Goal: Information Seeking & Learning: Check status

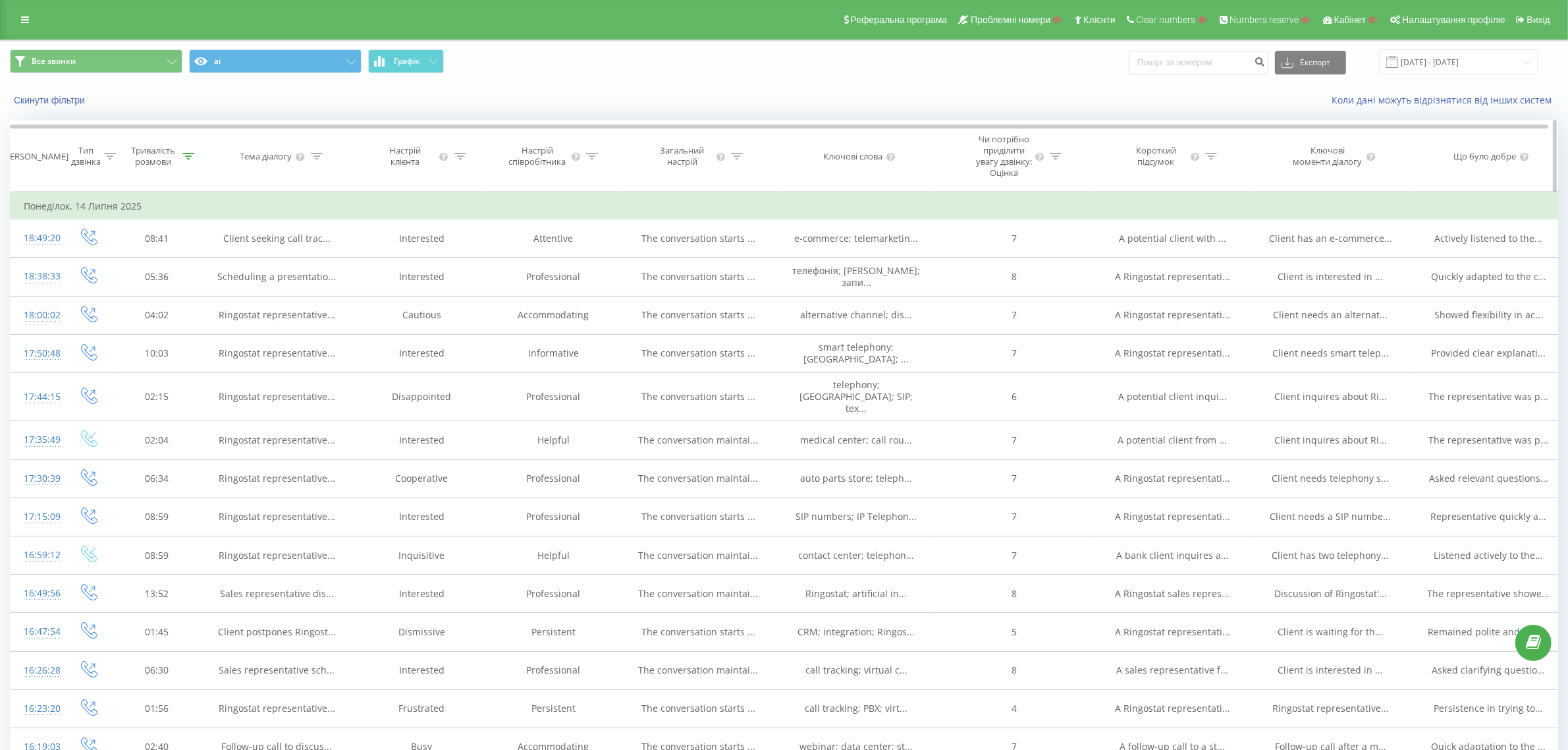
click at [1209, 160] on icon at bounding box center [1211, 156] width 12 height 6
click at [1142, 274] on input "text" at bounding box center [1173, 262] width 116 height 23
click at [1198, 213] on div "Фільтрувати за умовою" at bounding box center [1173, 206] width 116 height 13
click at [1015, 89] on div "Скинути фільтри Коли дані можуть відрізнятися вiд інших систем" at bounding box center [784, 100] width 1566 height 32
click at [1235, 205] on icon at bounding box center [1235, 202] width 6 height 6
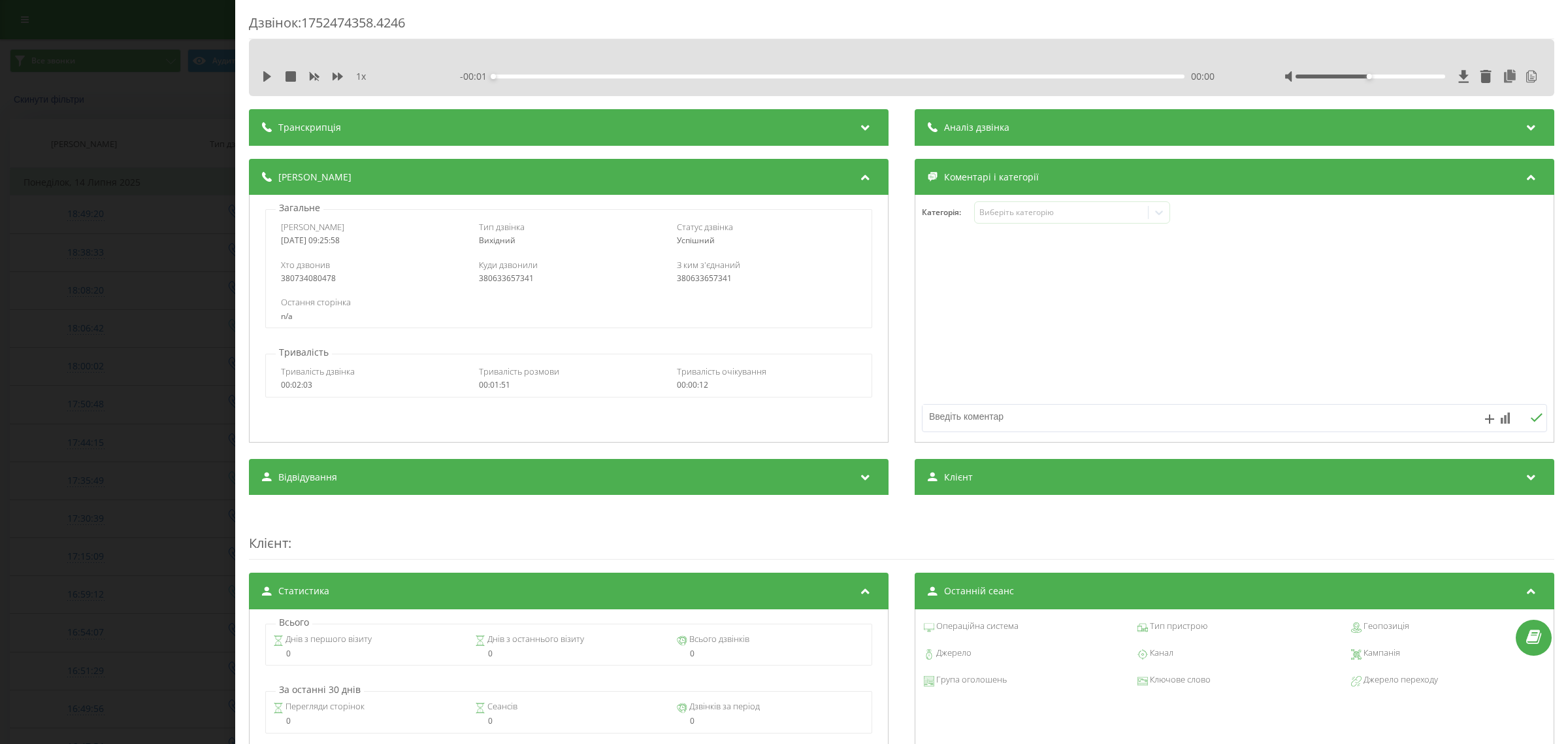
click at [468, 183] on div "[PERSON_NAME]" at bounding box center [569, 177] width 640 height 37
click at [1109, 122] on div "Аналіз дзвінка" at bounding box center [1235, 128] width 640 height 37
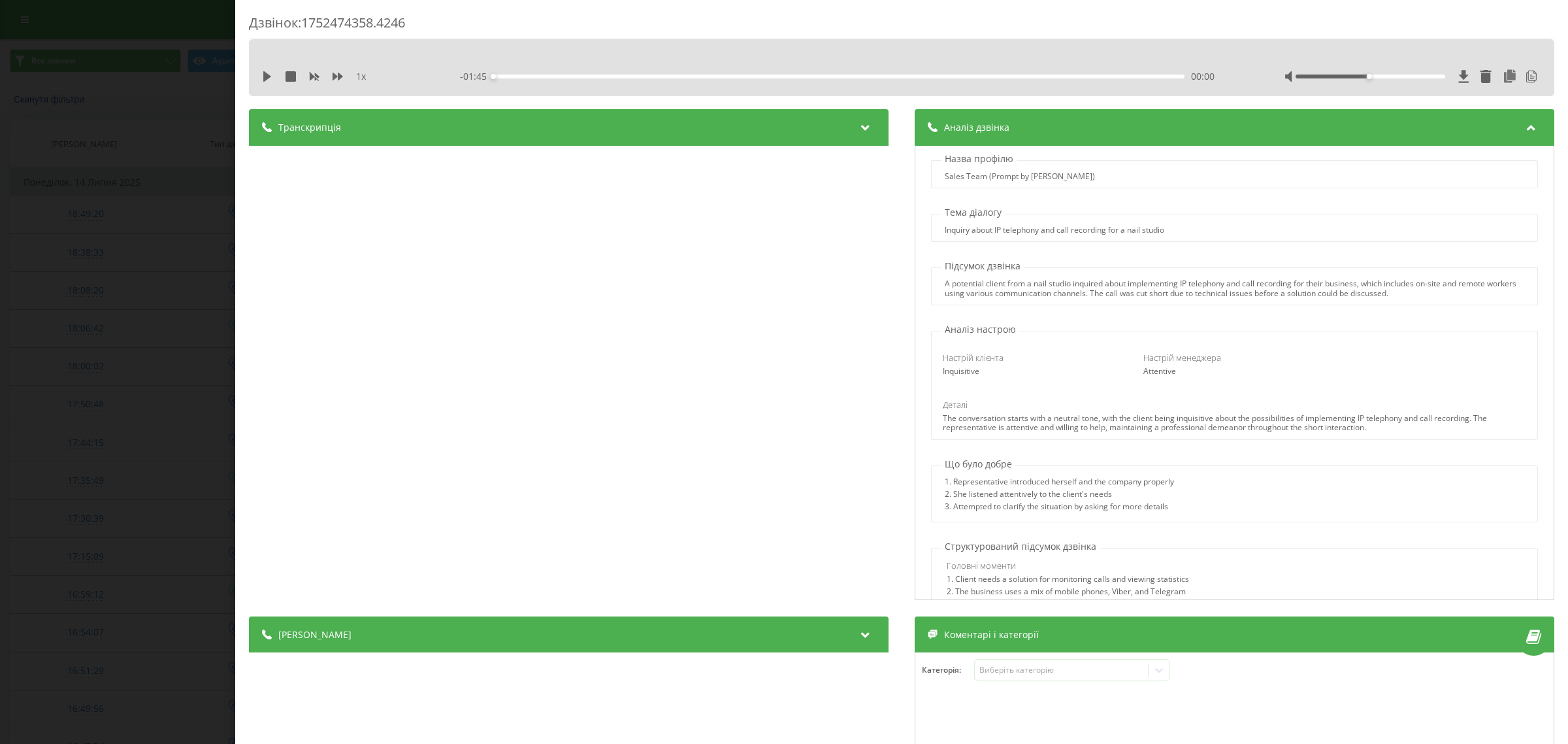
click at [491, 132] on div "Транскрипція" at bounding box center [569, 128] width 640 height 37
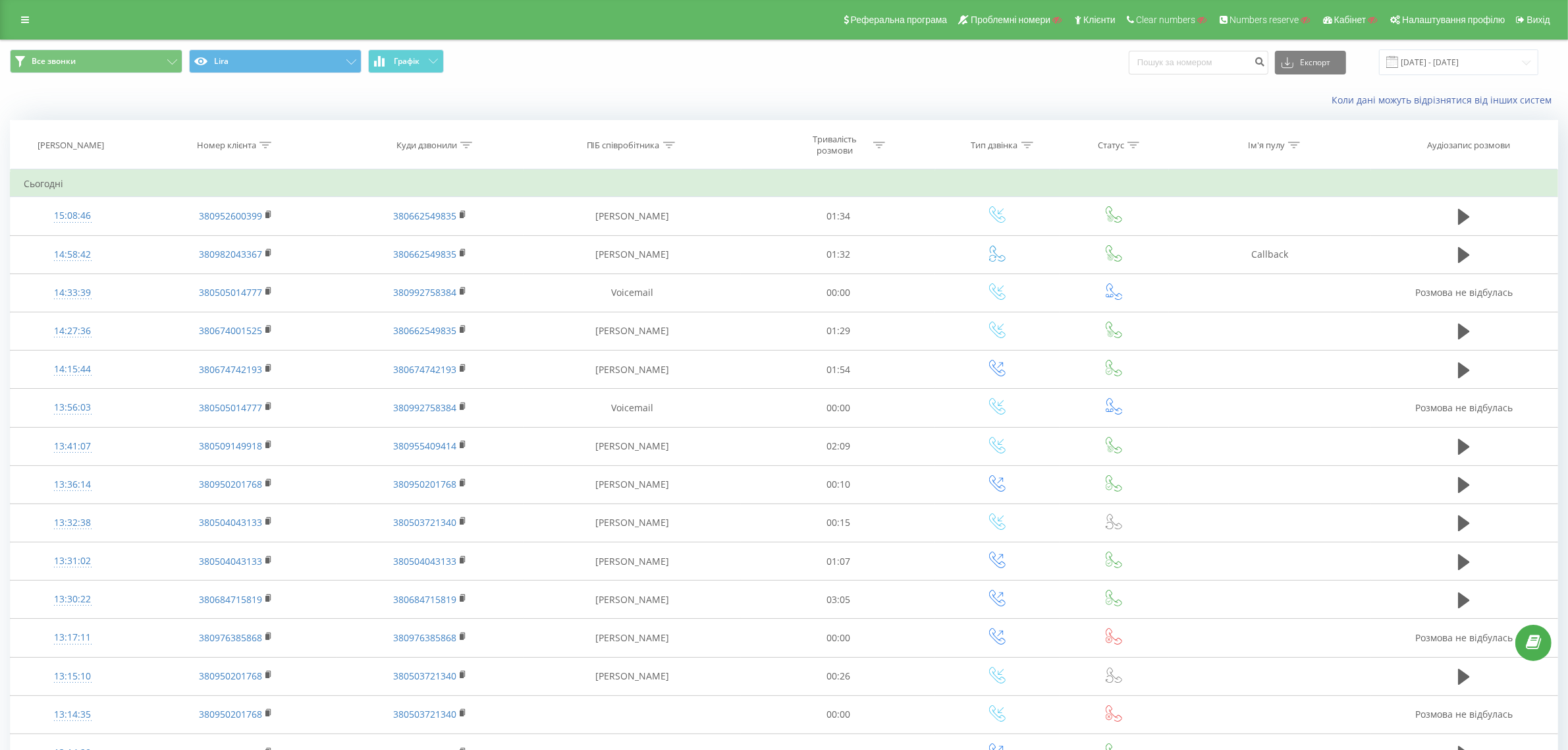
click at [881, 147] on icon at bounding box center [879, 145] width 12 height 6
click at [839, 240] on input "text" at bounding box center [839, 240] width 116 height 23
click at [903, 211] on div "Фільтрувати за умовою Дорівнює Скасувати OK" at bounding box center [838, 228] width 143 height 119
click at [870, 247] on input "text" at bounding box center [839, 240] width 116 height 23
drag, startPoint x: 798, startPoint y: 245, endPoint x: 860, endPoint y: 202, distance: 75.5
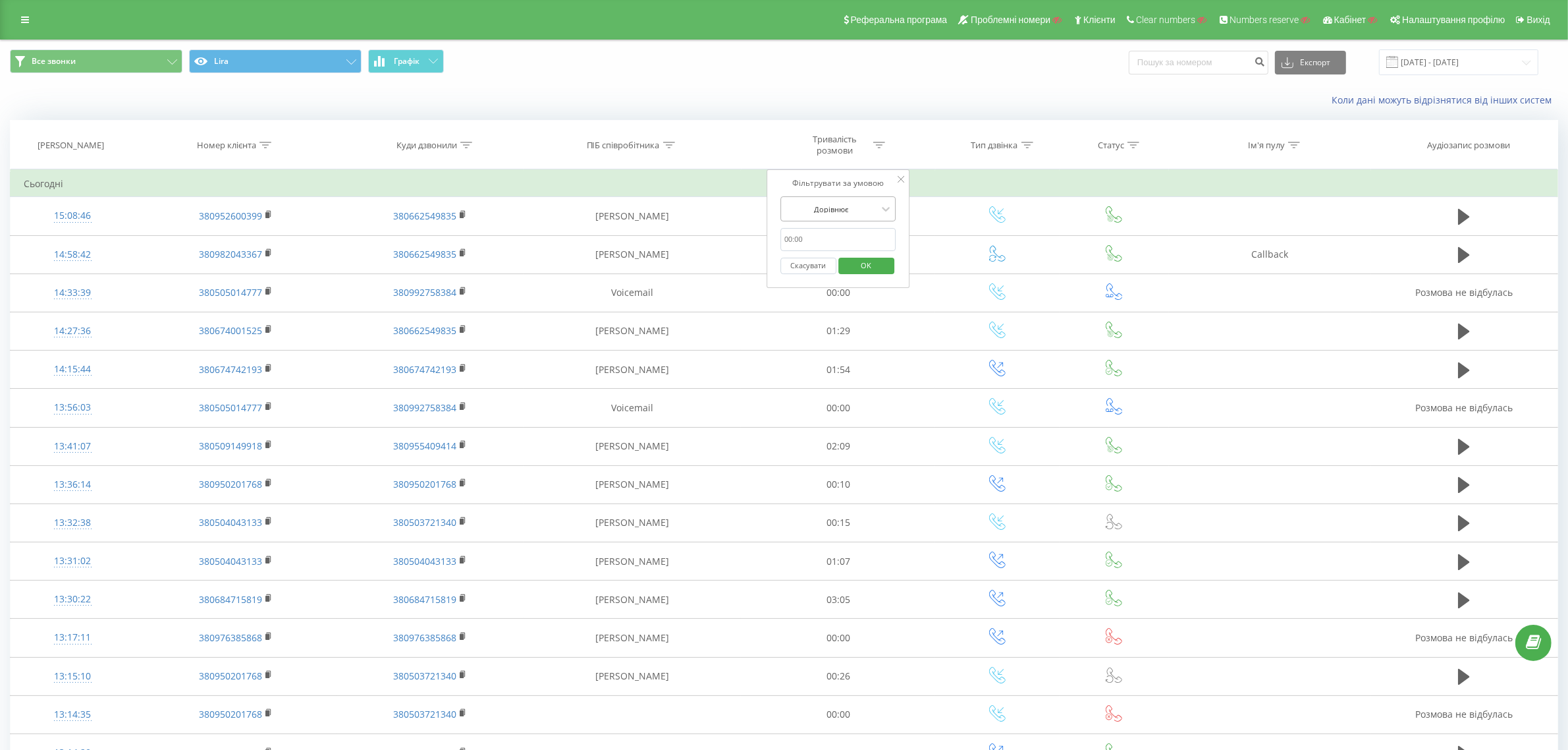
click at [798, 244] on input "text" at bounding box center [839, 240] width 116 height 23
click at [860, 201] on div "Дорівнює" at bounding box center [831, 209] width 96 height 19
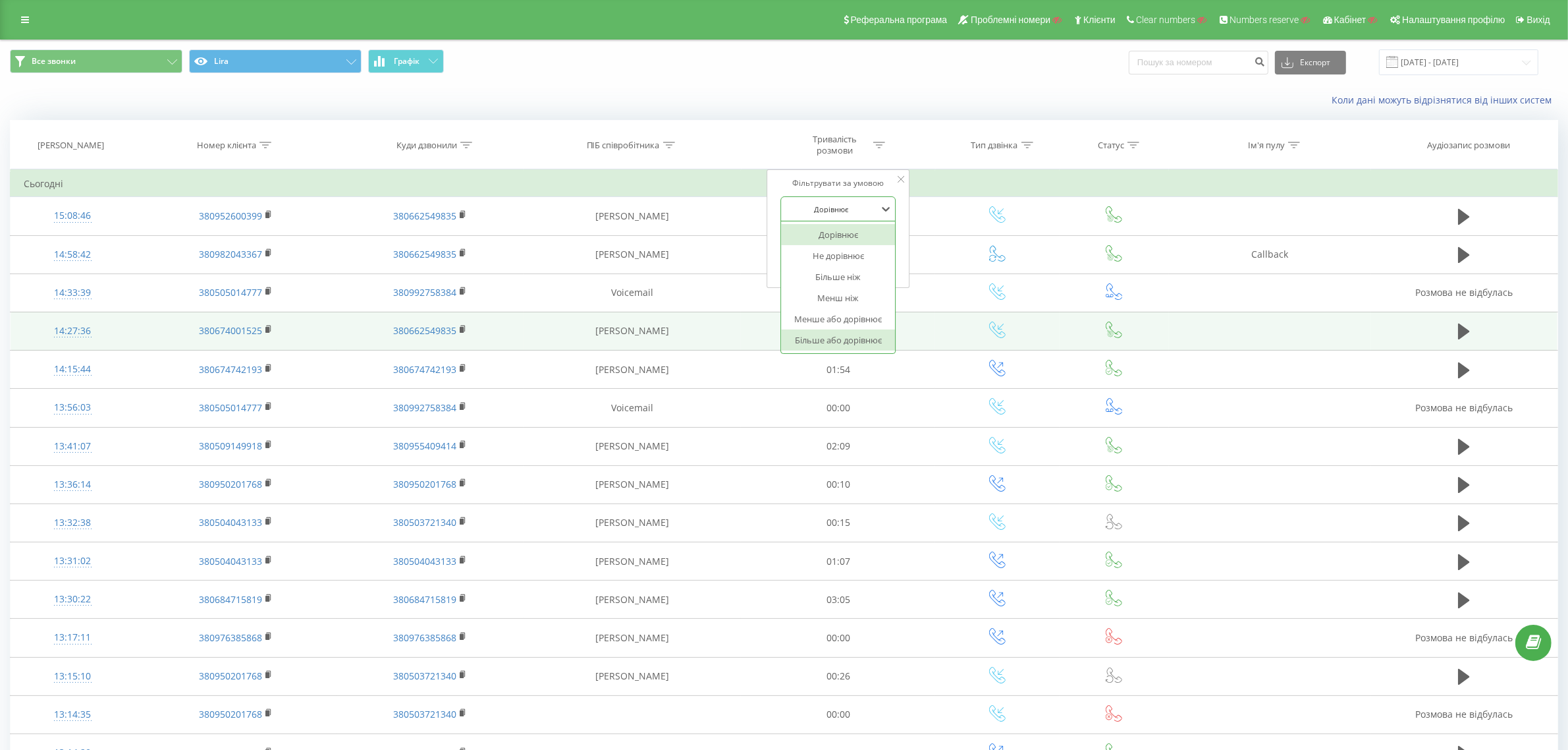
click at [839, 343] on div "Більше або дорівнює" at bounding box center [839, 340] width 115 height 21
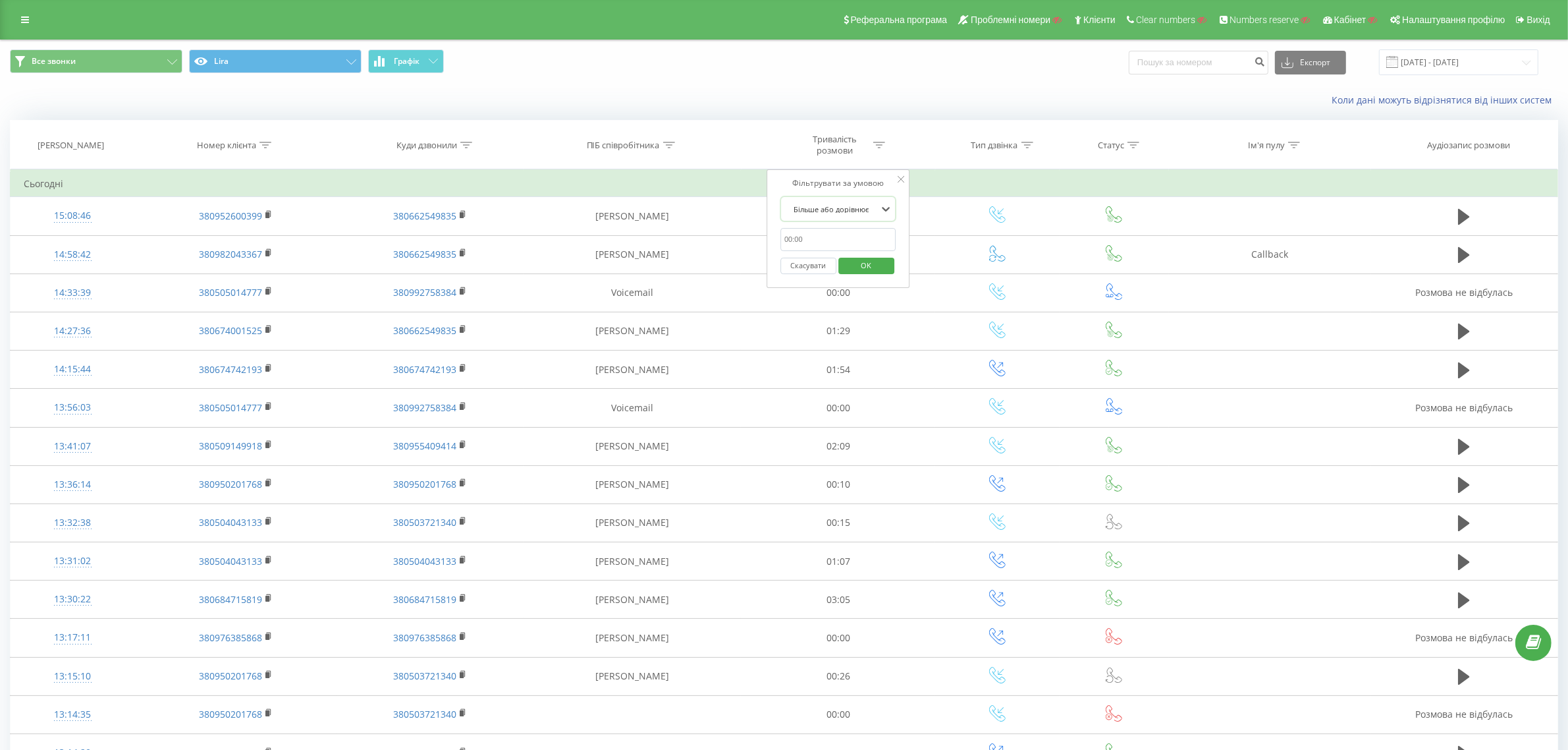
click at [801, 239] on input "text" at bounding box center [839, 240] width 116 height 23
click at [786, 244] on input "00:30" at bounding box center [839, 240] width 116 height 23
drag, startPoint x: 797, startPoint y: 239, endPoint x: 818, endPoint y: 239, distance: 21.0
click at [818, 239] on input "01:30" at bounding box center [839, 240] width 116 height 23
type input "01:00"
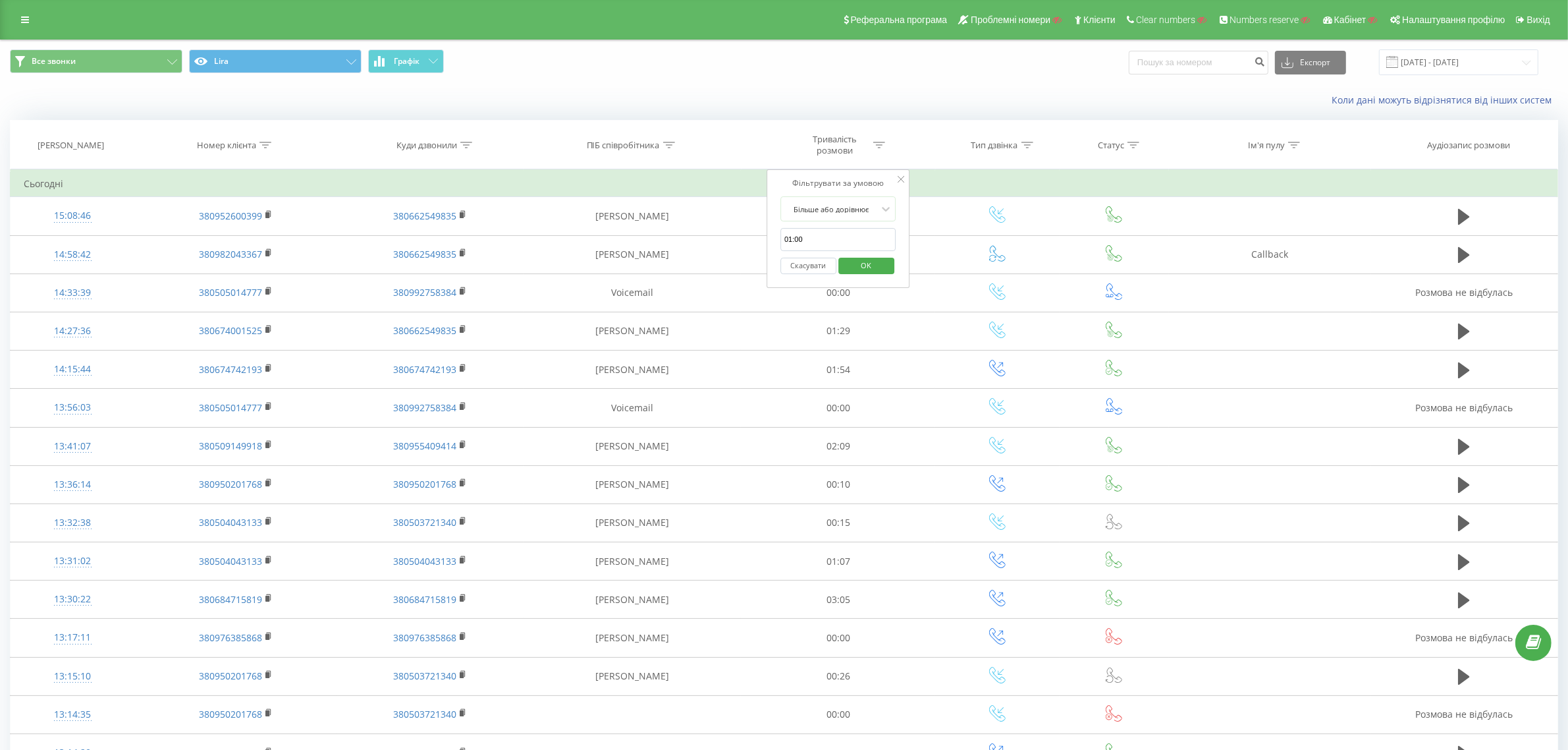
click at [879, 268] on span "OK" at bounding box center [867, 265] width 37 height 20
click at [1433, 60] on input "19.07.2025 - 19.08.2025" at bounding box center [1459, 62] width 160 height 26
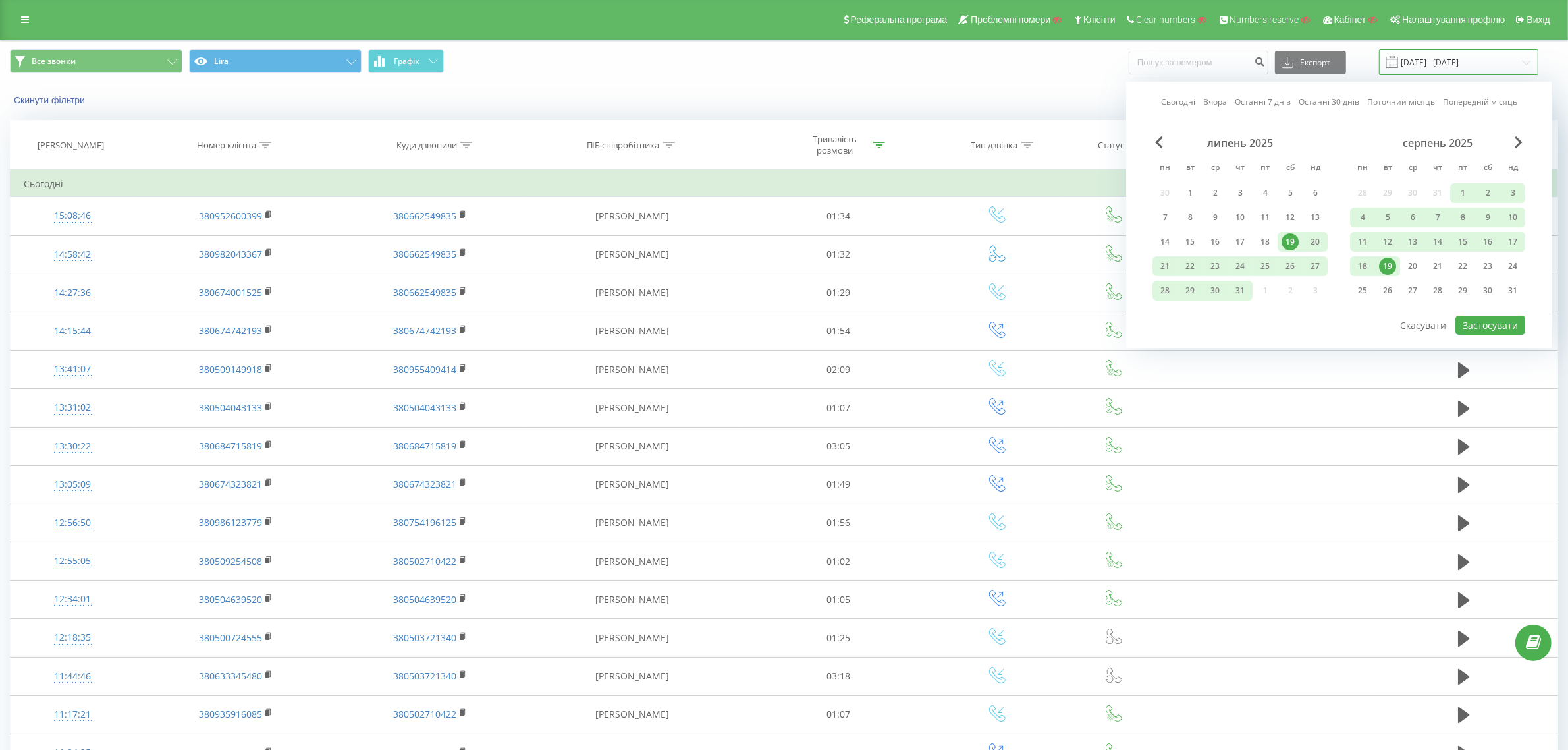
click at [1477, 57] on input "19.07.2025 - 19.08.2025" at bounding box center [1459, 62] width 160 height 26
click at [877, 148] on icon at bounding box center [879, 145] width 12 height 6
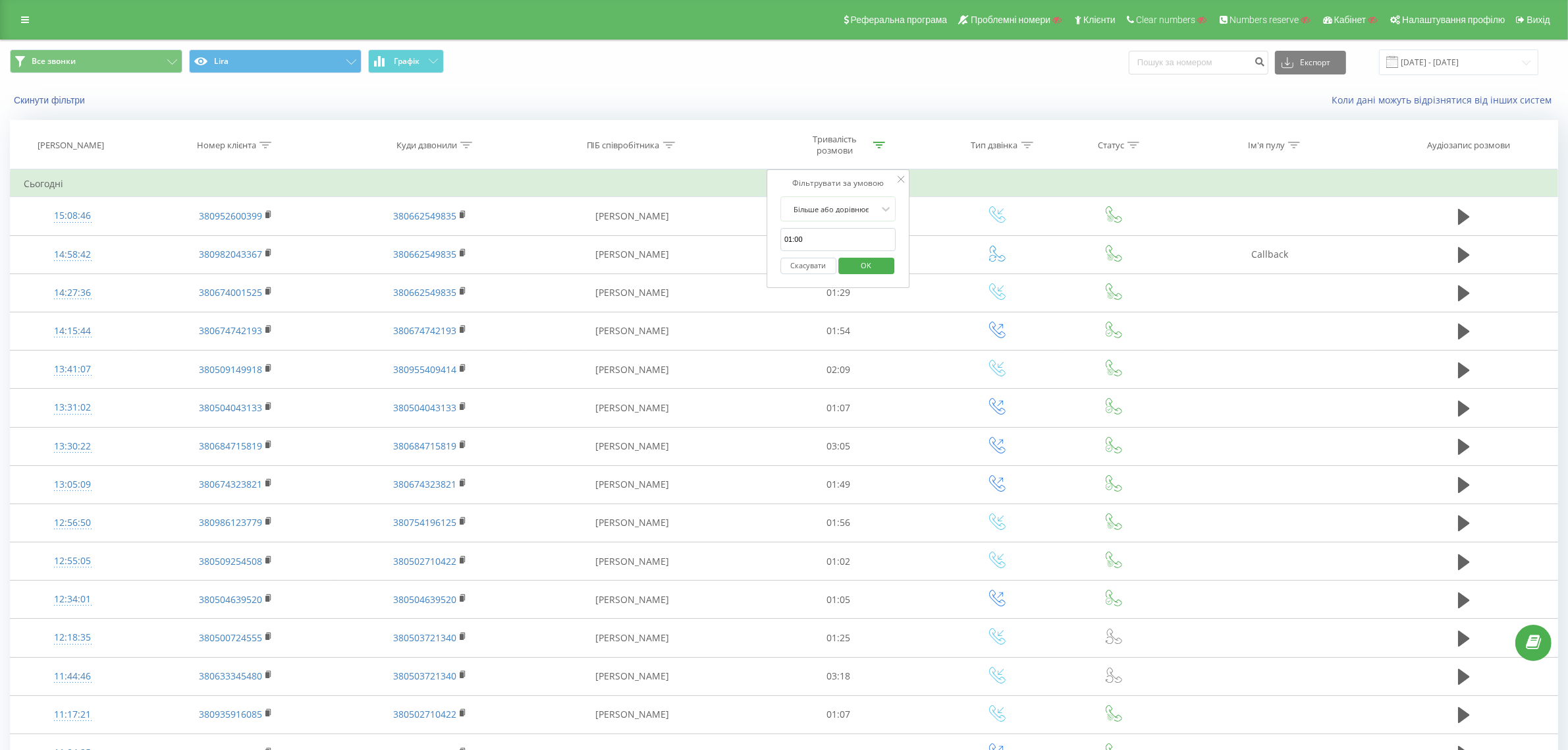
click at [939, 93] on div "Скинути фільтри Коли дані можуть відрізнятися вiд інших систем" at bounding box center [784, 100] width 1566 height 32
click at [412, 59] on span "Графік" at bounding box center [406, 61] width 26 height 9
